Goal: Navigation & Orientation: Find specific page/section

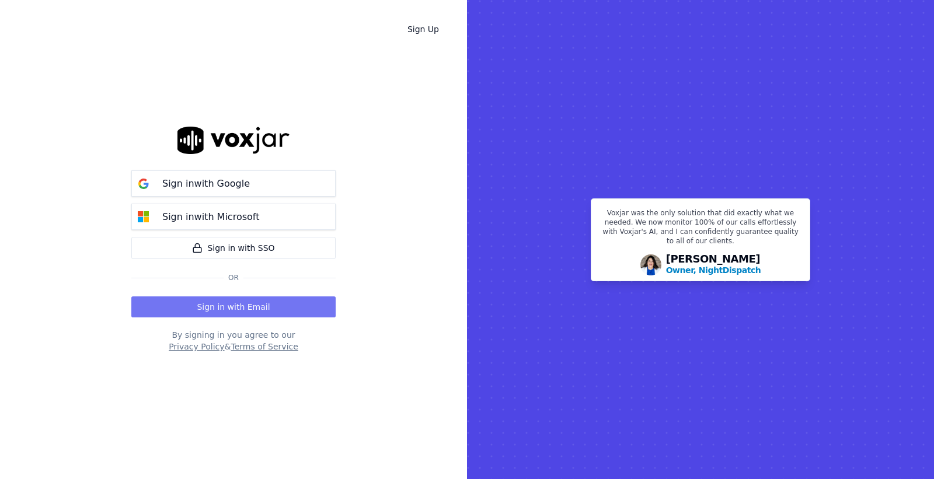
click at [261, 314] on button "Sign in with Email" at bounding box center [233, 307] width 204 height 21
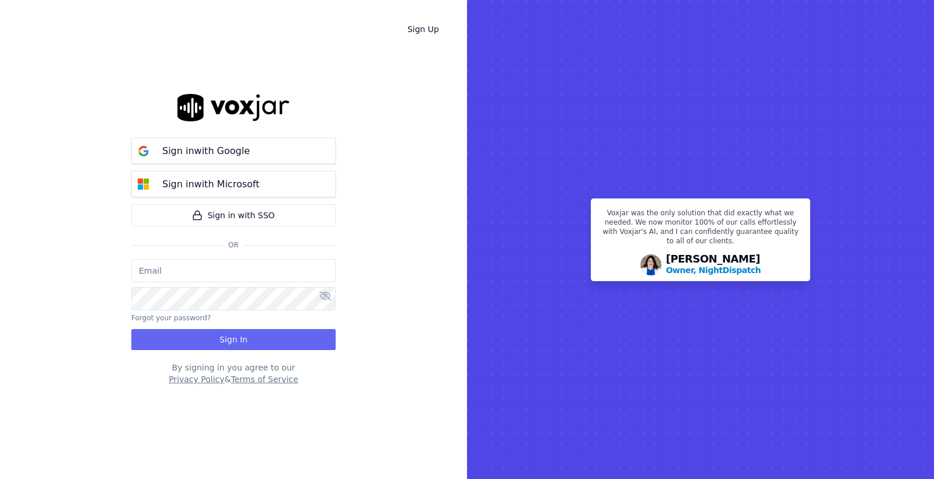
type input "richard@freightrun.com"
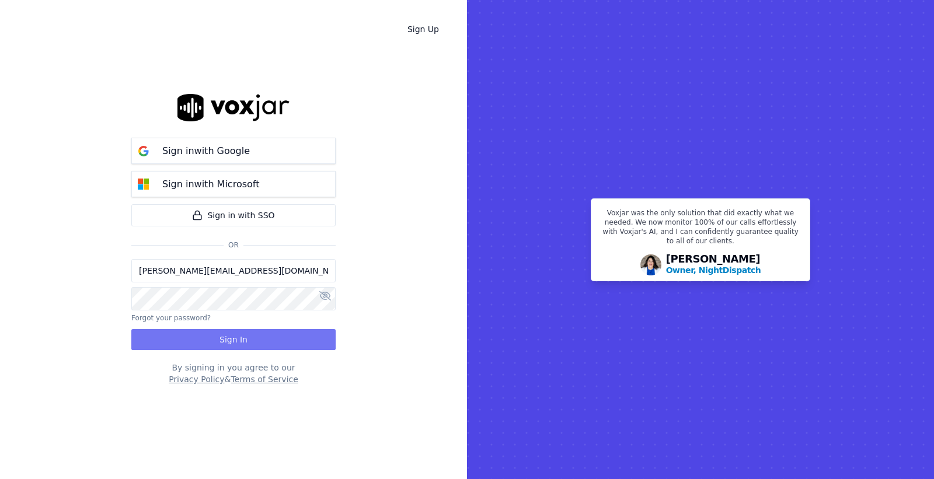
click at [260, 344] on button "Sign In" at bounding box center [233, 339] width 204 height 21
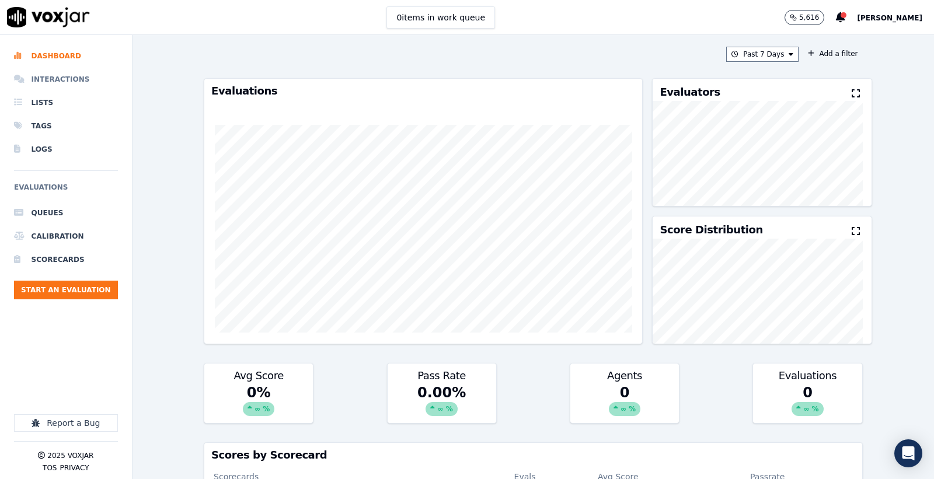
click at [51, 83] on li "Interactions" at bounding box center [66, 79] width 104 height 23
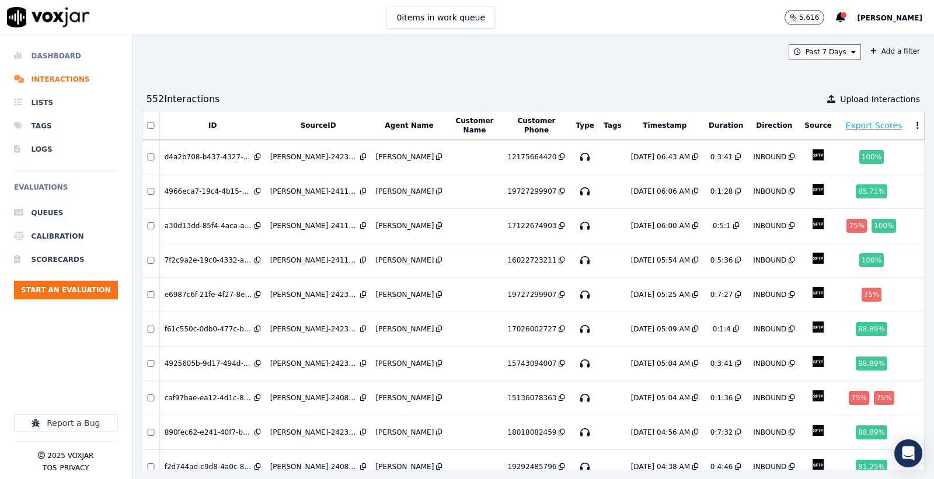
click at [65, 54] on li "Dashboard" at bounding box center [66, 55] width 104 height 23
